Goal: Information Seeking & Learning: Learn about a topic

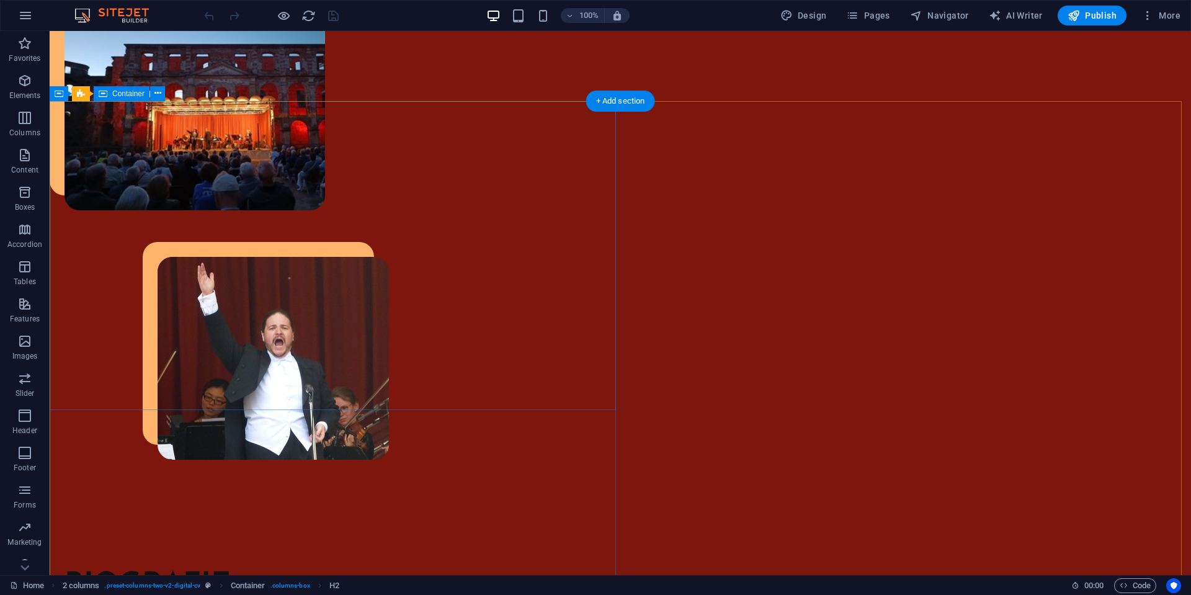
scroll to position [1179, 0]
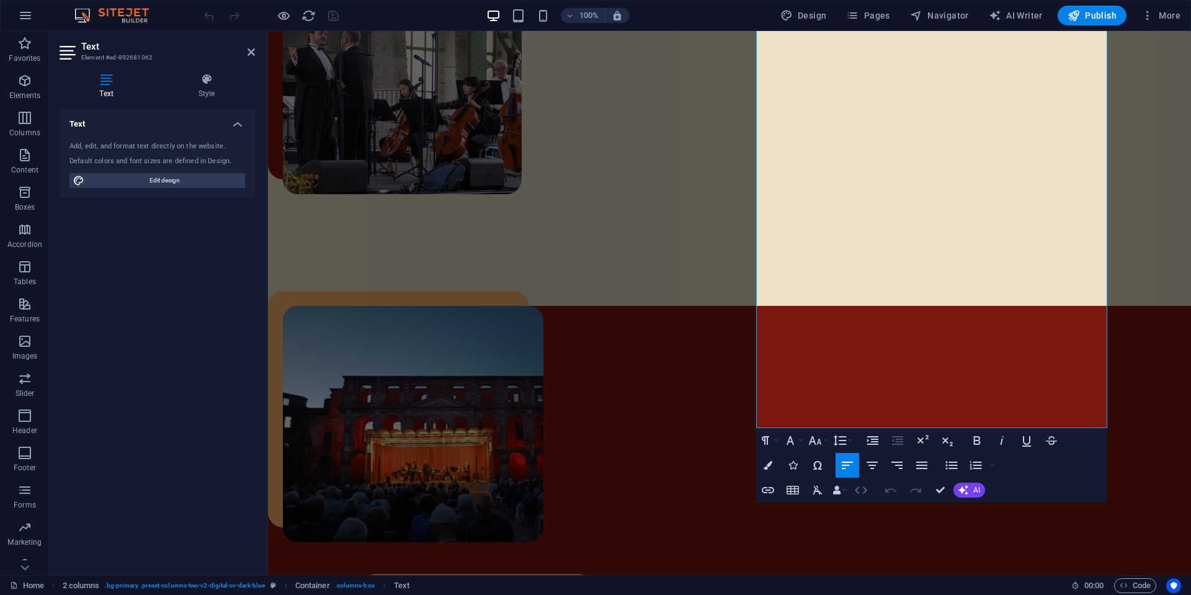
scroll to position [1015, 0]
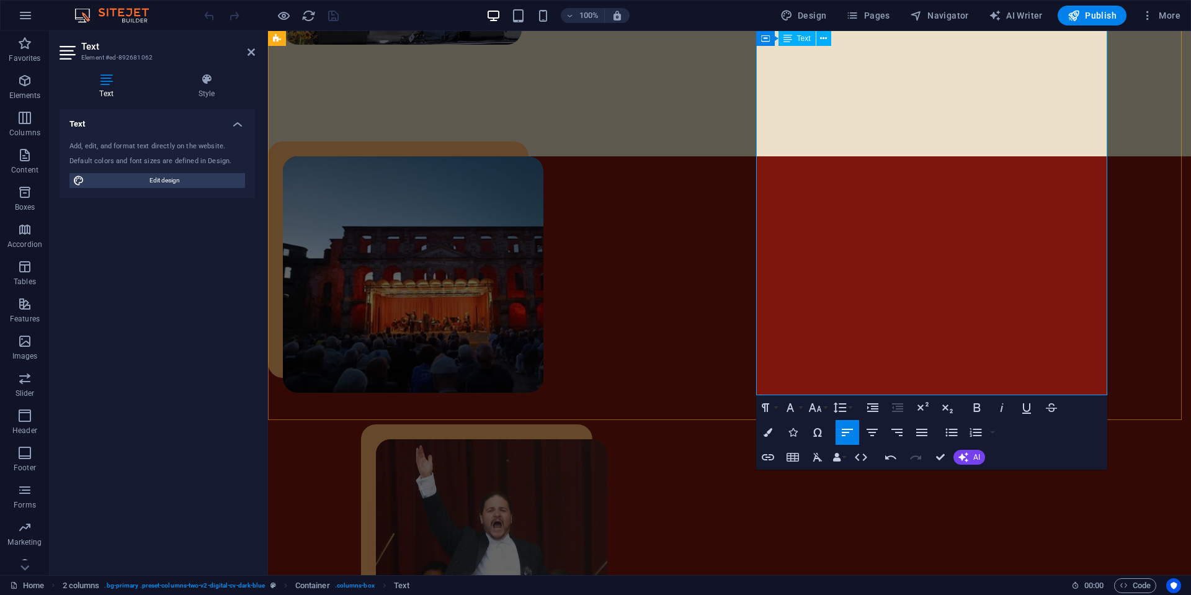
drag, startPoint x: 857, startPoint y: 382, endPoint x: 757, endPoint y: 280, distance: 143.4
copy p "Mit dem Brandenburgischen Konzertorchester Eberswalde (BKE) verbindet ihn eine …"
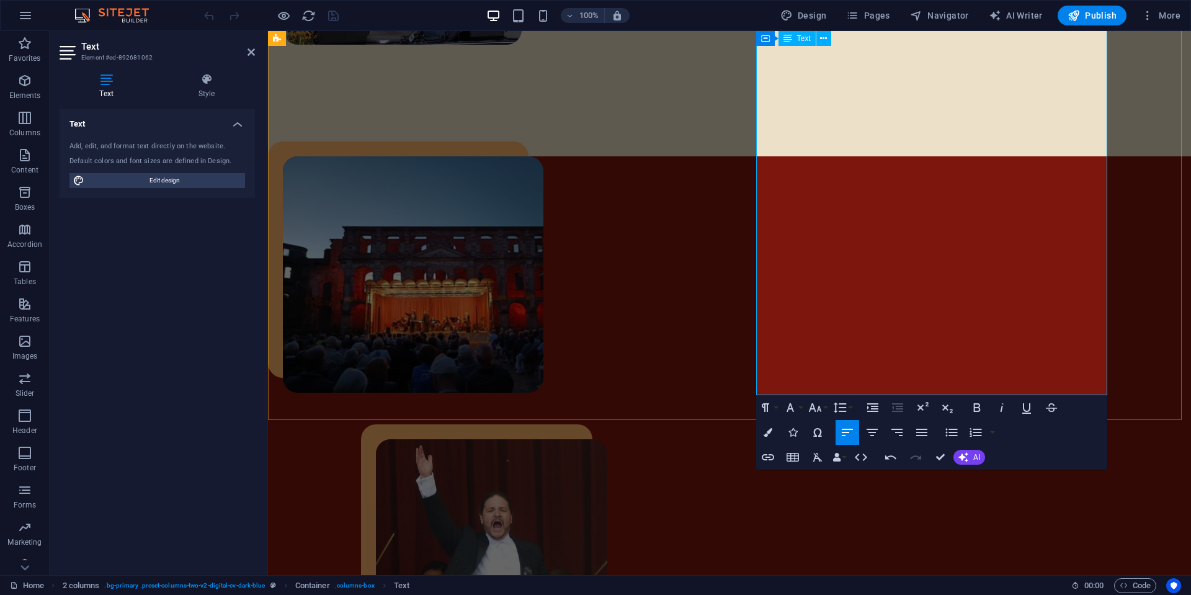
drag, startPoint x: 858, startPoint y: 386, endPoint x: 762, endPoint y: 267, distance: 153.9
drag, startPoint x: 851, startPoint y: 384, endPoint x: 758, endPoint y: 285, distance: 135.6
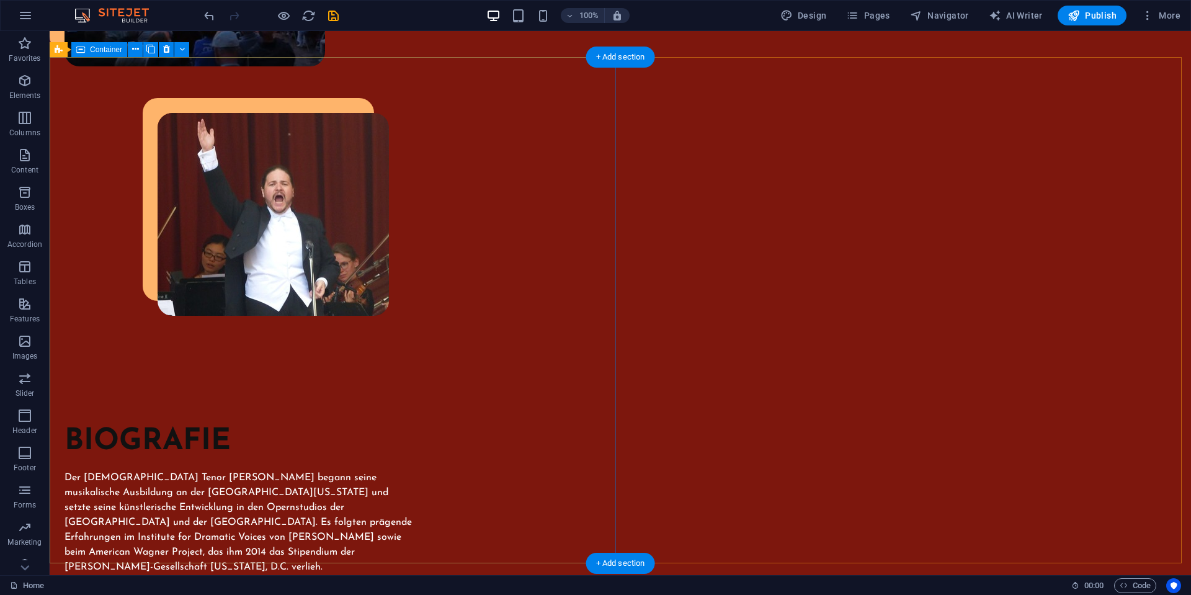
scroll to position [1365, 0]
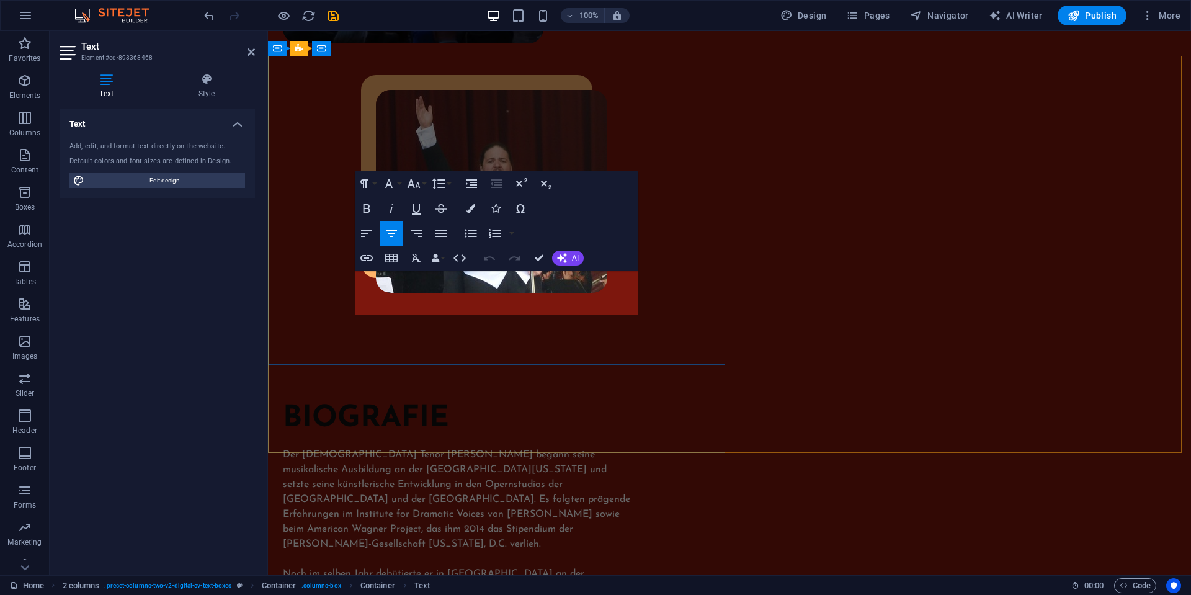
drag, startPoint x: 534, startPoint y: 307, endPoint x: 414, endPoint y: 280, distance: 123.4
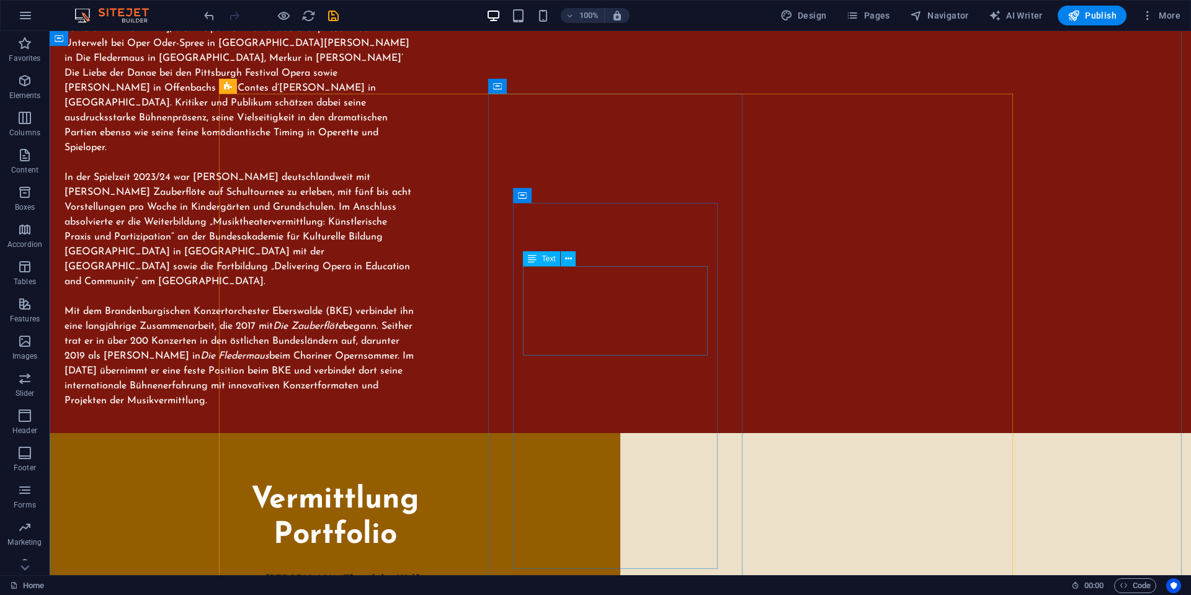
scroll to position [2233, 0]
